Goal: Information Seeking & Learning: Learn about a topic

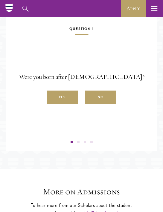
scroll to position [849, 0]
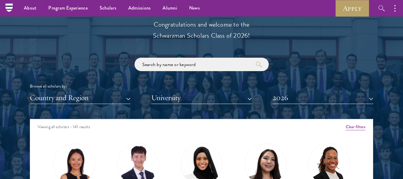
scroll to position [662, 0]
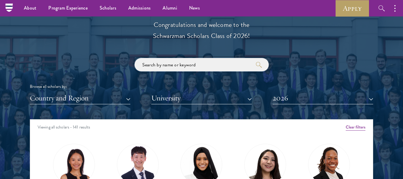
click at [213, 66] on input "search" at bounding box center [202, 64] width 134 height 13
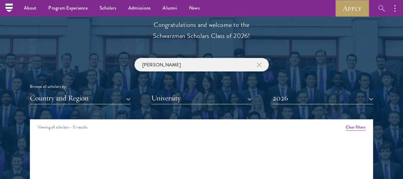
type input "stacey ann pearson"
click button "submit" at bounding box center [0, 0] width 0 height 0
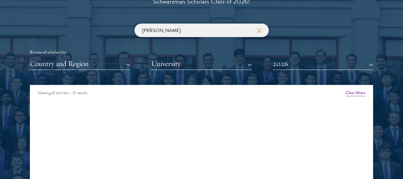
scroll to position [703, 0]
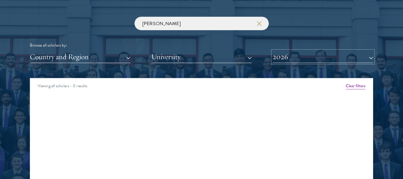
click at [371, 57] on button "2026" at bounding box center [323, 57] width 101 height 12
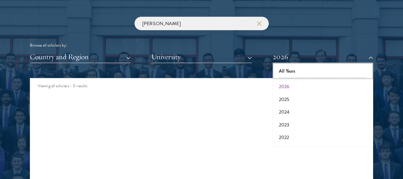
click at [302, 70] on button "All Years" at bounding box center [323, 71] width 97 height 13
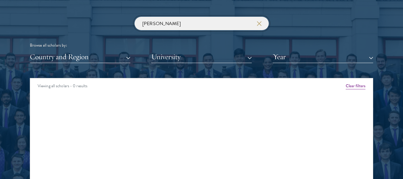
click at [222, 26] on input "stacey ann pearson" at bounding box center [202, 23] width 134 height 13
click button "submit" at bounding box center [0, 0] width 0 height 0
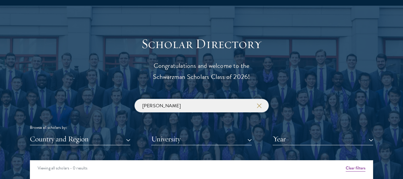
scroll to position [627, 0]
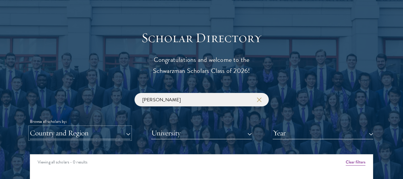
click at [125, 133] on button "Country and Region" at bounding box center [80, 133] width 101 height 12
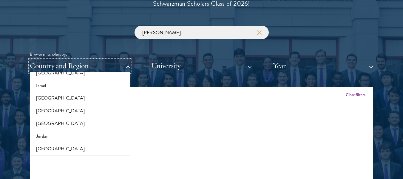
scroll to position [519, 0]
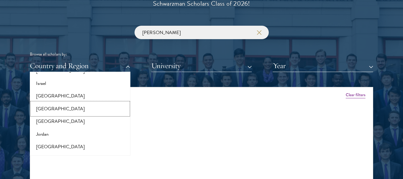
click at [76, 109] on button "[GEOGRAPHIC_DATA]" at bounding box center [80, 108] width 97 height 13
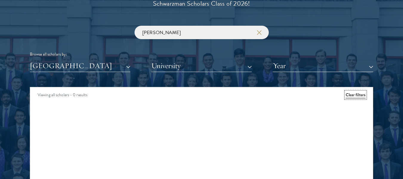
click at [357, 93] on button "Clear filters" at bounding box center [356, 95] width 20 height 7
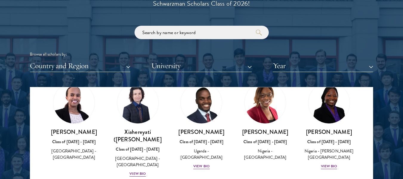
scroll to position [573, 0]
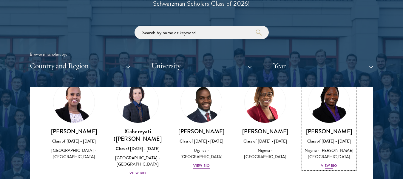
click at [323, 168] on div "View Bio" at bounding box center [329, 166] width 16 height 6
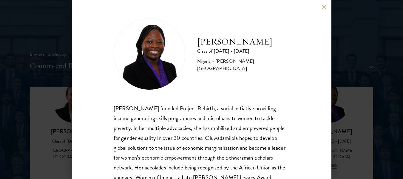
click at [326, 5] on button at bounding box center [324, 6] width 5 height 5
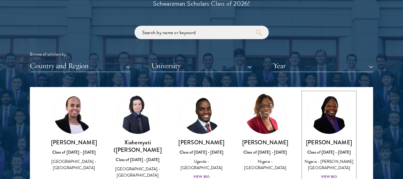
scroll to position [697, 0]
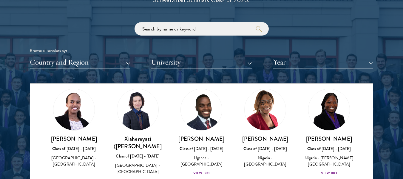
click at [261, 119] on img at bounding box center [265, 109] width 41 height 41
click at [261, 103] on img at bounding box center [265, 109] width 41 height 41
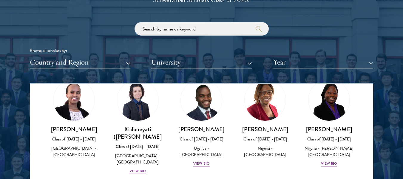
scroll to position [569, 0]
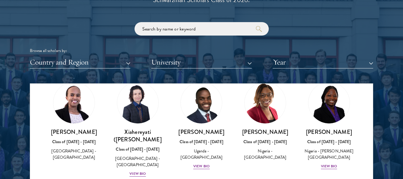
click at [262, 102] on img at bounding box center [265, 102] width 41 height 41
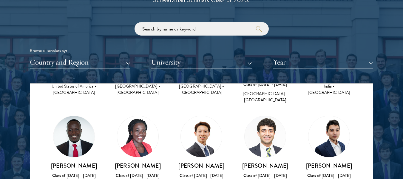
scroll to position [1066, 0]
click at [136, 125] on img at bounding box center [137, 136] width 41 height 41
click at [127, 116] on img at bounding box center [137, 136] width 41 height 41
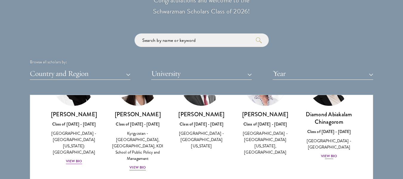
scroll to position [153, 0]
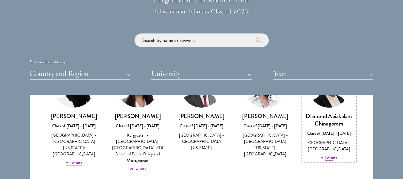
click at [326, 157] on div "View Bio" at bounding box center [329, 158] width 16 height 6
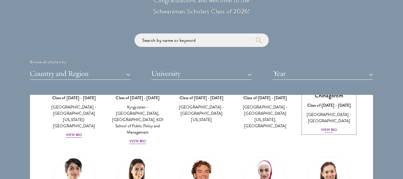
scroll to position [159, 0]
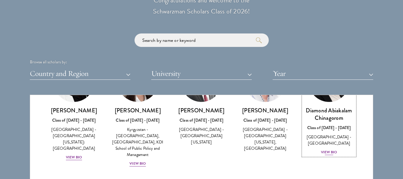
click at [323, 152] on div "View Bio" at bounding box center [329, 152] width 16 height 6
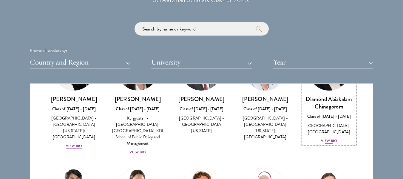
click at [326, 141] on div "View Bio" at bounding box center [329, 141] width 16 height 6
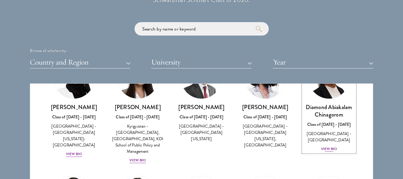
scroll to position [150, 0]
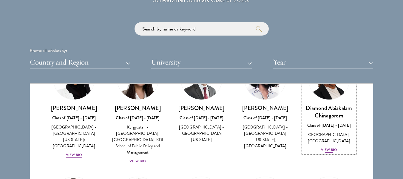
click at [325, 148] on div "View Bio" at bounding box center [329, 150] width 16 height 6
click at [324, 149] on div "View Bio" at bounding box center [329, 150] width 16 height 6
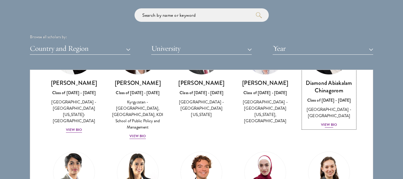
scroll to position [165, 0]
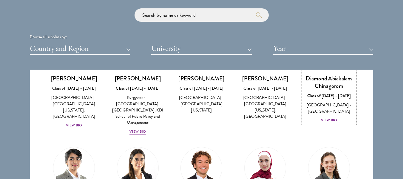
click at [326, 122] on div "View Bio" at bounding box center [329, 120] width 16 height 6
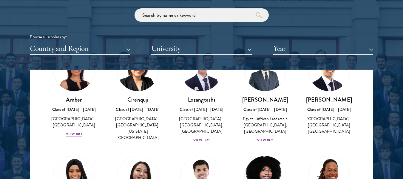
scroll to position [55, 0]
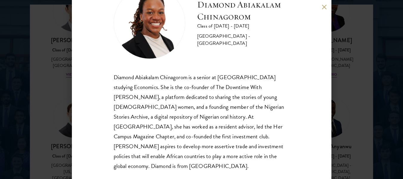
scroll to position [776, 0]
click at [323, 5] on button at bounding box center [324, 6] width 5 height 5
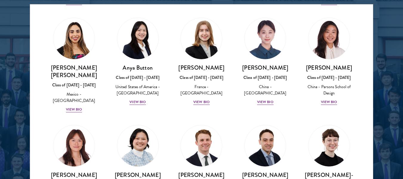
scroll to position [468, 0]
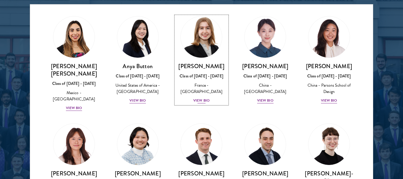
click at [202, 98] on div "View Bio" at bounding box center [202, 101] width 16 height 6
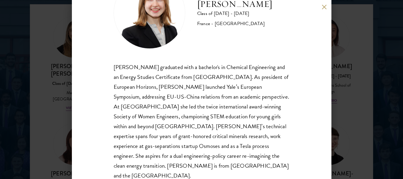
scroll to position [50, 0]
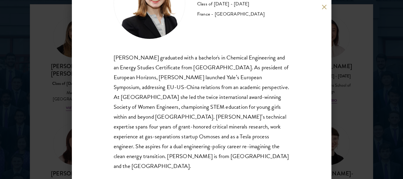
click at [323, 9] on button at bounding box center [324, 6] width 5 height 5
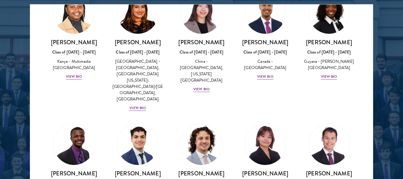
scroll to position [969, 0]
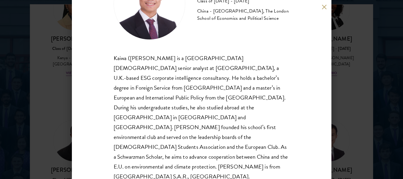
scroll to position [50, 0]
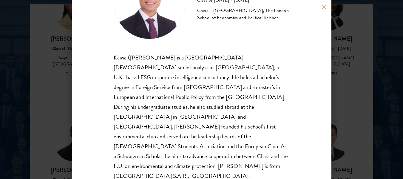
click at [324, 8] on button at bounding box center [324, 6] width 5 height 5
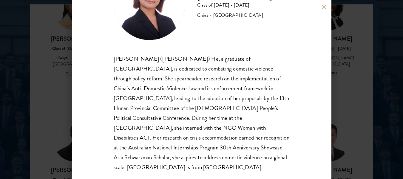
scroll to position [50, 0]
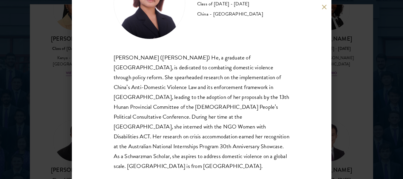
click at [323, 7] on button at bounding box center [324, 6] width 5 height 5
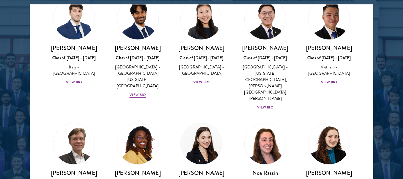
scroll to position [2213, 0]
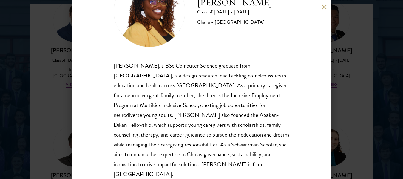
scroll to position [50, 0]
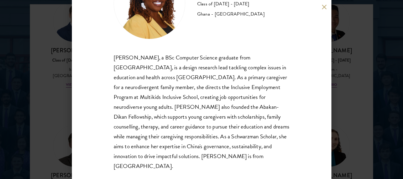
click at [322, 9] on div "Sasha Ofori Class of 2025 - 2026 Ghana - Ashesi University Sasha Ofori, a BSc C…" at bounding box center [202, 89] width 260 height 179
click at [324, 6] on button at bounding box center [324, 6] width 5 height 5
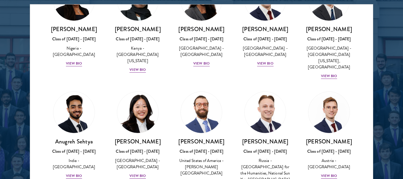
scroll to position [2442, 0]
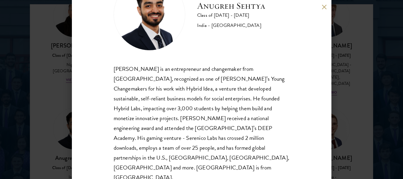
scroll to position [41, 0]
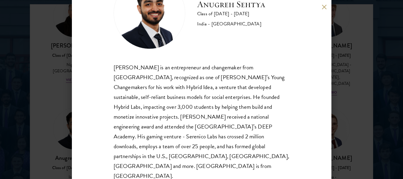
click at [322, 10] on div "Anugreh Sehtya Class of 2025 - 2026 India - SRM University Anugreh Sehtya is an…" at bounding box center [202, 89] width 260 height 179
click at [325, 7] on button at bounding box center [324, 6] width 5 height 5
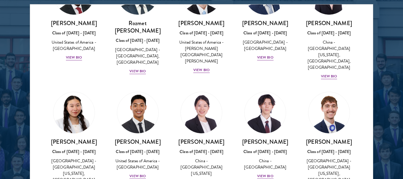
scroll to position [2820, 0]
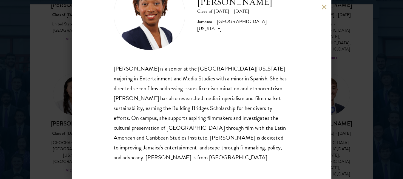
scroll to position [41, 0]
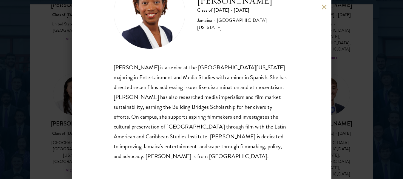
click at [324, 5] on button at bounding box center [324, 6] width 5 height 5
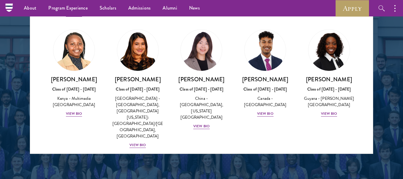
scroll to position [900, 0]
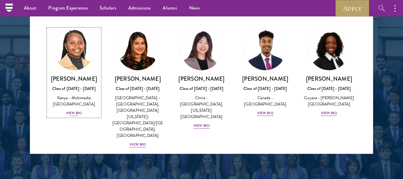
click at [72, 75] on div "Kellen Gitahi Class of 2025 - 2026 Kenya - Multimedia University of Kenya View …" at bounding box center [74, 96] width 52 height 42
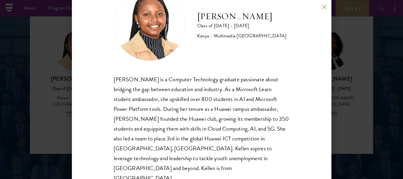
scroll to position [31, 0]
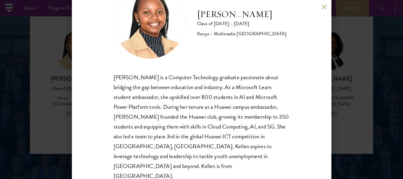
click at [322, 7] on div "Kellen Gitahi Class of 2025 - 2026 Kenya - Multimedia University of Kenya Kelle…" at bounding box center [202, 89] width 260 height 179
click at [323, 6] on button at bounding box center [324, 6] width 5 height 5
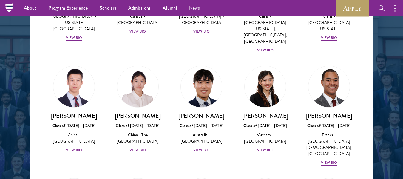
scroll to position [1695, 0]
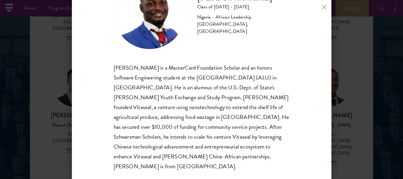
scroll to position [41, 0]
click at [325, 6] on button at bounding box center [324, 6] width 5 height 5
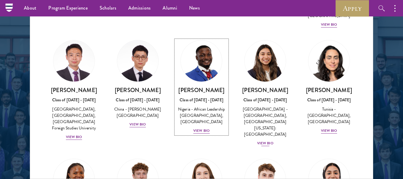
scroll to position [1833, 0]
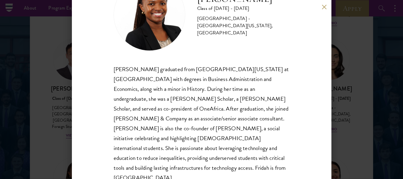
scroll to position [40, 0]
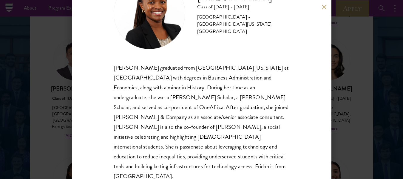
click at [326, 6] on button at bounding box center [324, 6] width 5 height 5
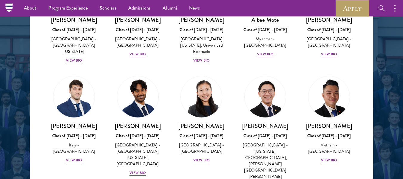
scroll to position [2134, 0]
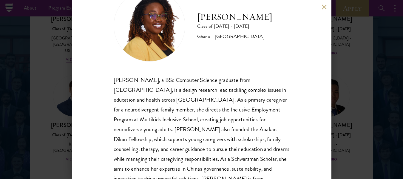
scroll to position [32, 0]
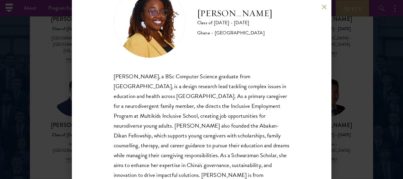
click at [322, 7] on div "Sasha Ofori Class of 2025 - 2026 Ghana - Ashesi University Sasha Ofori, a BSc C…" at bounding box center [202, 89] width 260 height 179
click at [323, 6] on button at bounding box center [324, 6] width 5 height 5
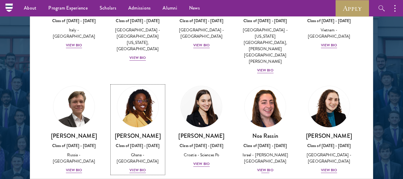
scroll to position [2260, 0]
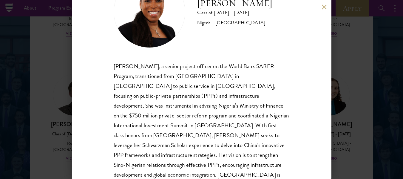
scroll to position [50, 0]
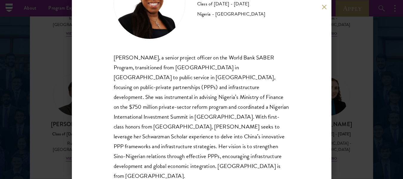
click at [325, 8] on button at bounding box center [324, 6] width 5 height 5
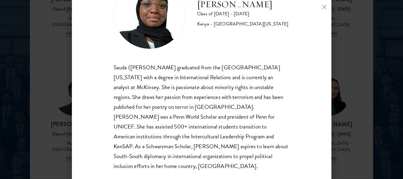
scroll to position [806, 0]
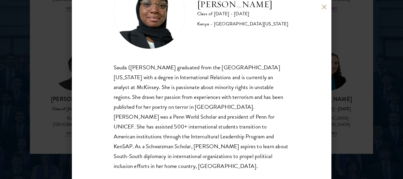
click at [323, 6] on button at bounding box center [324, 6] width 5 height 5
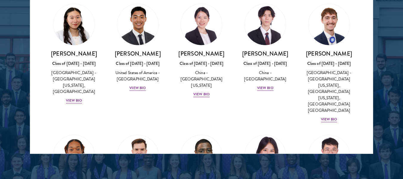
scroll to position [2862, 0]
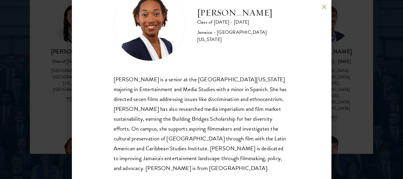
scroll to position [29, 0]
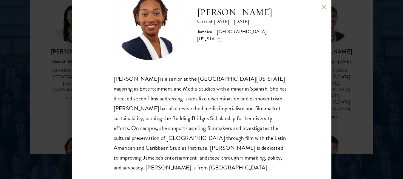
click at [324, 6] on button at bounding box center [324, 6] width 5 height 5
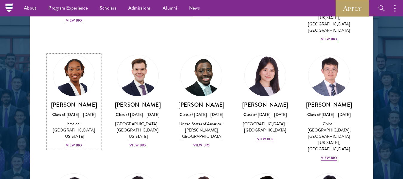
scroll to position [2959, 0]
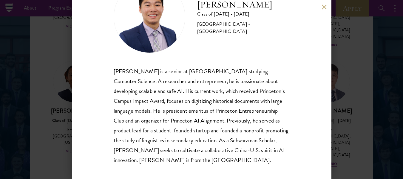
scroll to position [38, 0]
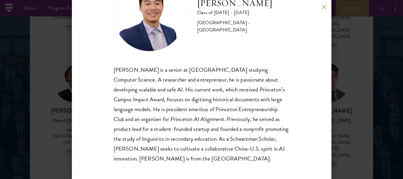
click at [326, 7] on button at bounding box center [324, 6] width 5 height 5
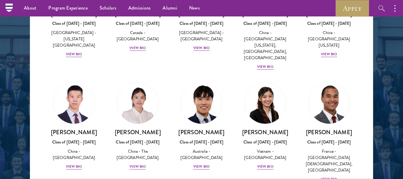
scroll to position [1425, 0]
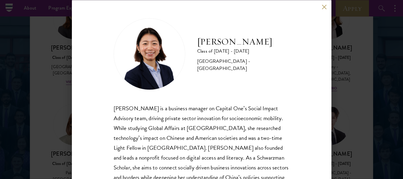
click at [322, 8] on button at bounding box center [324, 6] width 5 height 5
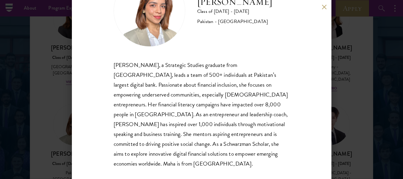
scroll to position [44, 0]
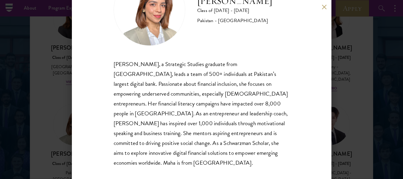
click at [321, 10] on div "Maha Latif Class of 2025 - 2026 Pakistan - National Defence University Maha Lat…" at bounding box center [202, 89] width 260 height 179
click at [326, 7] on button at bounding box center [324, 6] width 5 height 5
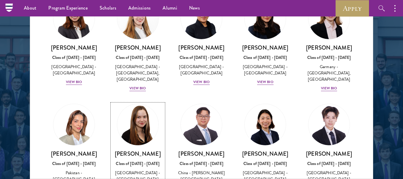
click at [136, 150] on div "Sage Lattman Class of 2025 - 2026 United States of America - Harvard University…" at bounding box center [138, 171] width 52 height 42
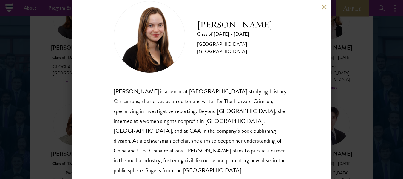
scroll to position [21, 0]
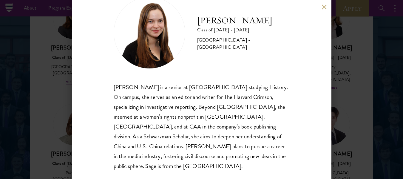
click at [327, 4] on div "Sage Lattman Class of 2025 - 2026 United States of America - Harvard University…" at bounding box center [202, 89] width 260 height 179
click at [323, 7] on button at bounding box center [324, 6] width 5 height 5
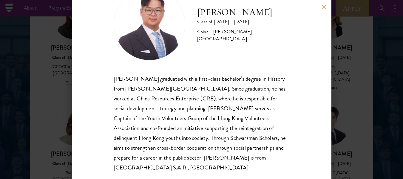
scroll to position [31, 0]
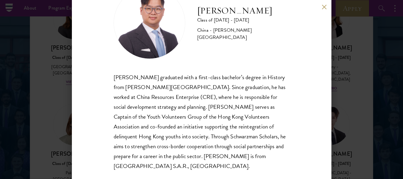
click at [323, 8] on button at bounding box center [324, 6] width 5 height 5
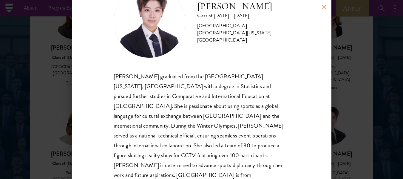
scroll to position [32, 0]
click at [324, 6] on button at bounding box center [324, 6] width 5 height 5
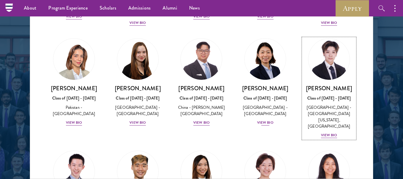
scroll to position [1491, 0]
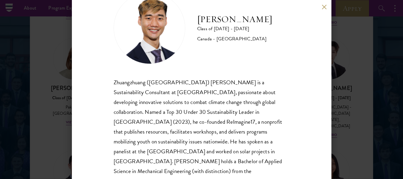
scroll to position [31, 0]
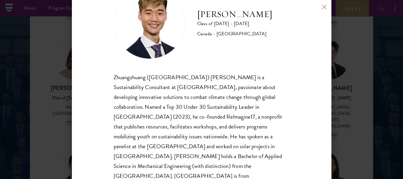
click at [326, 7] on button at bounding box center [324, 6] width 5 height 5
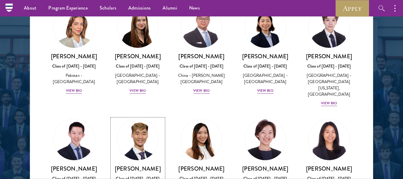
scroll to position [1524, 0]
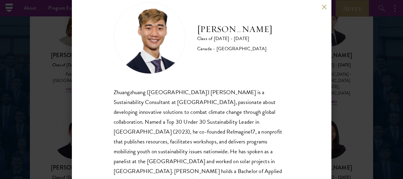
scroll to position [31, 0]
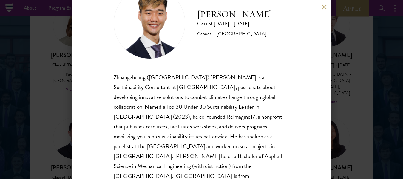
click at [324, 6] on button at bounding box center [324, 6] width 5 height 5
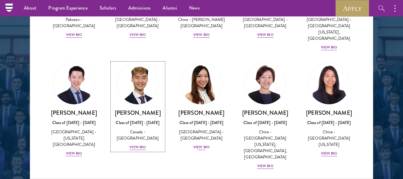
scroll to position [1584, 0]
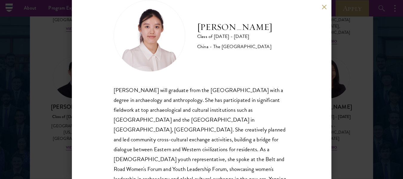
scroll to position [41, 0]
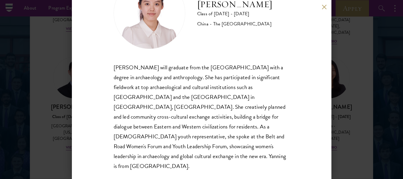
click at [323, 6] on button at bounding box center [324, 6] width 5 height 5
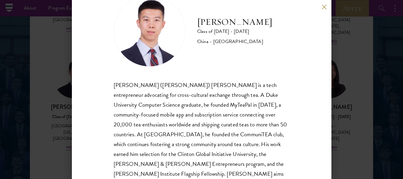
scroll to position [30, 0]
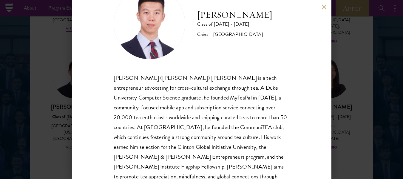
click at [326, 7] on button at bounding box center [324, 6] width 5 height 5
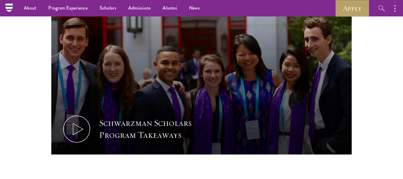
scroll to position [281, 0]
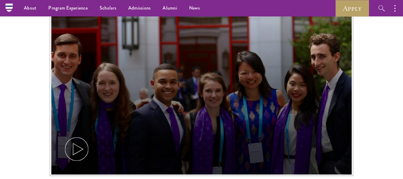
click at [82, 145] on icon at bounding box center [76, 149] width 27 height 27
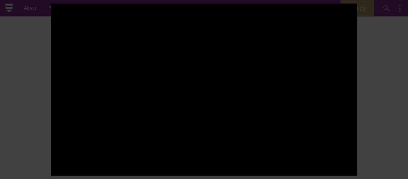
click at [393, 99] on div at bounding box center [204, 89] width 408 height 179
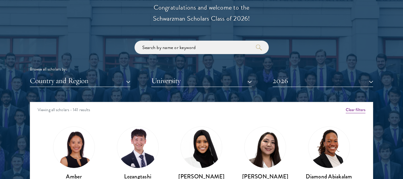
scroll to position [683, 0]
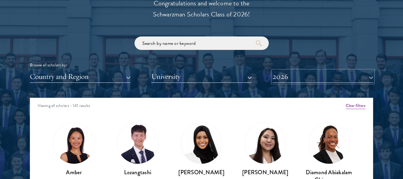
click at [368, 76] on button "2026" at bounding box center [323, 76] width 101 height 12
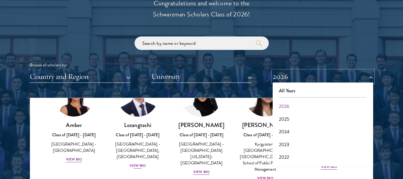
scroll to position [63, 0]
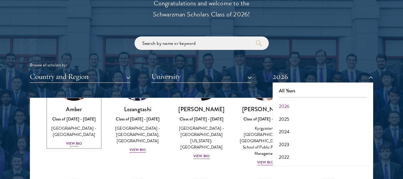
click at [75, 141] on div "View Bio" at bounding box center [74, 144] width 16 height 6
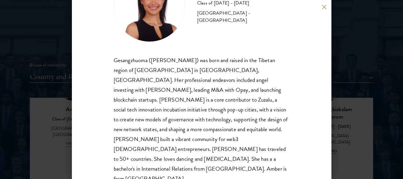
scroll to position [50, 0]
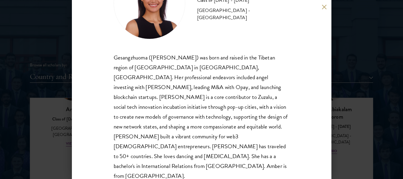
click at [325, 8] on button at bounding box center [324, 6] width 5 height 5
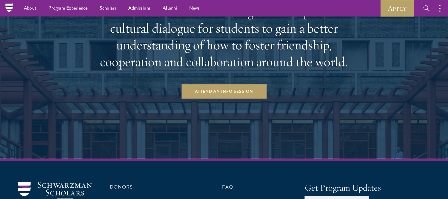
scroll to position [1139, 0]
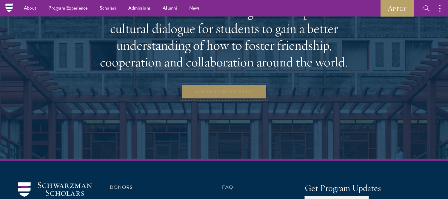
click at [228, 89] on link "Attend an Info Session" at bounding box center [224, 92] width 85 height 14
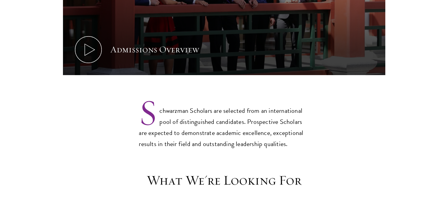
scroll to position [417, 0]
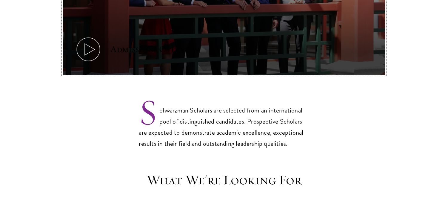
click at [88, 36] on icon at bounding box center [88, 49] width 27 height 27
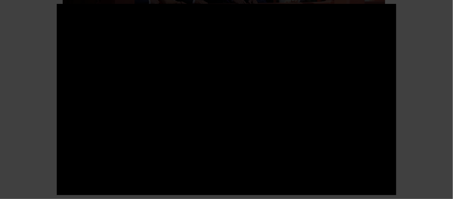
click at [409, 83] on div at bounding box center [226, 99] width 453 height 199
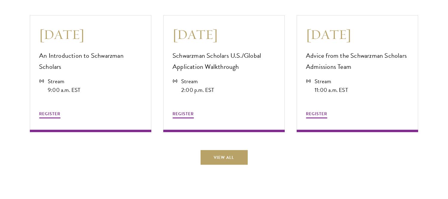
scroll to position [1662, 0]
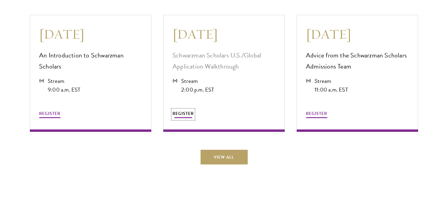
click at [184, 110] on span "REGISTER" at bounding box center [183, 113] width 21 height 6
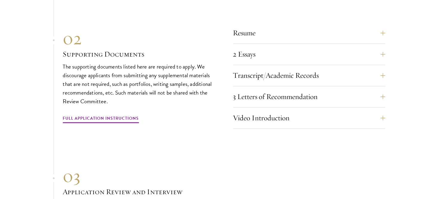
scroll to position [2065, 0]
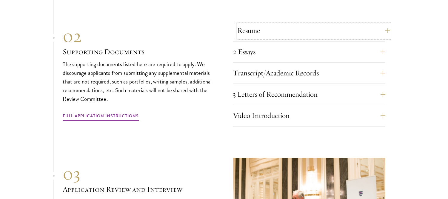
click at [353, 31] on button "Resume" at bounding box center [314, 30] width 152 height 14
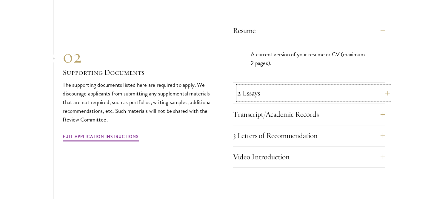
click at [285, 93] on button "2 Essays" at bounding box center [314, 93] width 152 height 14
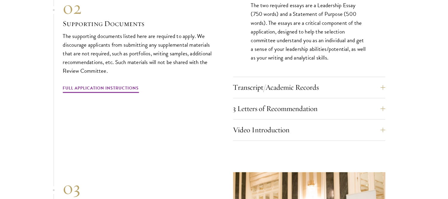
scroll to position [2137, 0]
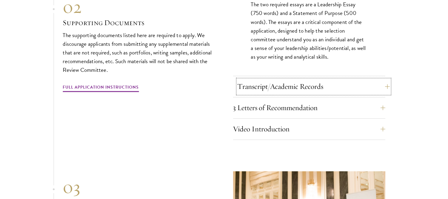
click at [290, 82] on button "Transcript/Academic Records" at bounding box center [314, 86] width 152 height 14
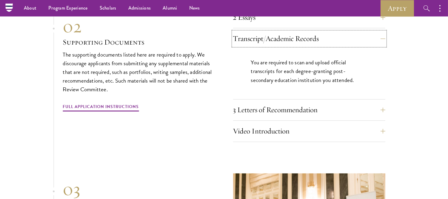
scroll to position [2100, 0]
click at [253, 106] on button "3 Letters of Recommendation" at bounding box center [314, 110] width 152 height 14
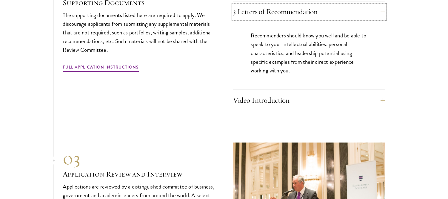
scroll to position [2151, 0]
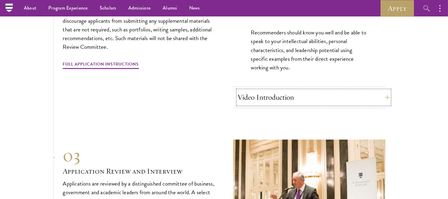
click at [263, 93] on button "Video Introduction" at bounding box center [314, 97] width 152 height 14
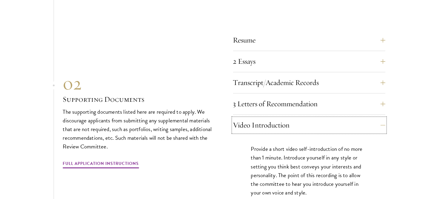
scroll to position [2060, 0]
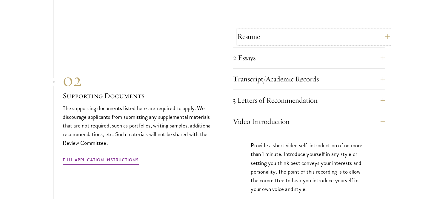
click at [345, 35] on button "Resume" at bounding box center [314, 36] width 152 height 14
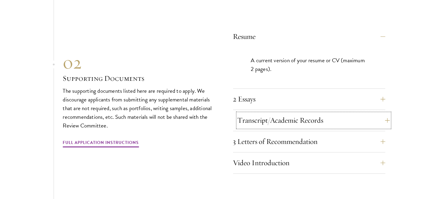
click at [334, 113] on button "Transcript/Academic Records" at bounding box center [314, 120] width 152 height 14
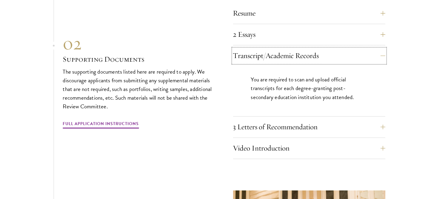
scroll to position [2091, 0]
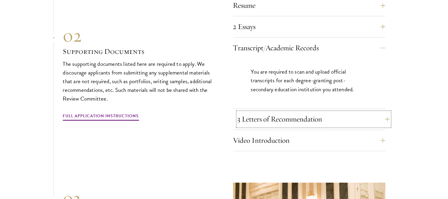
click at [314, 117] on button "3 Letters of Recommendation" at bounding box center [314, 119] width 152 height 14
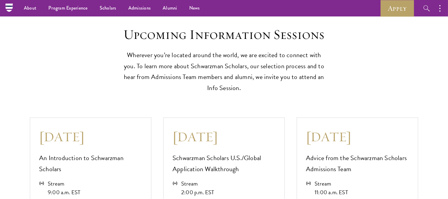
scroll to position [1554, 0]
